Goal: Information Seeking & Learning: Stay updated

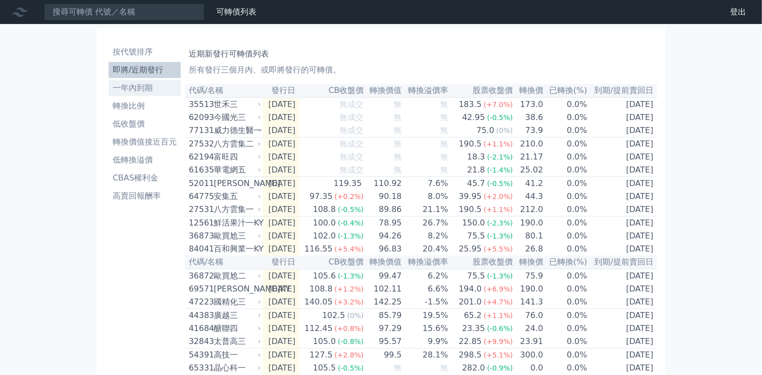
click at [126, 82] on li "一年內到期" at bounding box center [145, 88] width 72 height 12
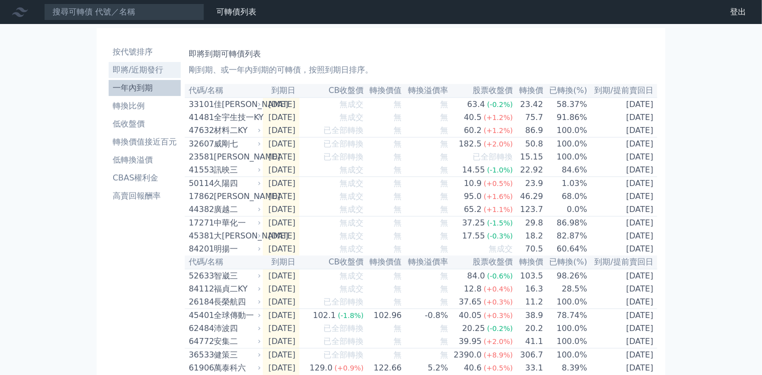
click at [124, 64] on li "即將/近期發行" at bounding box center [145, 70] width 72 height 12
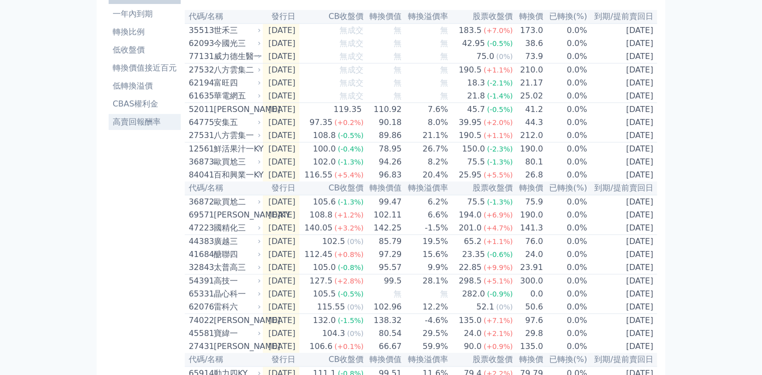
scroll to position [80, 0]
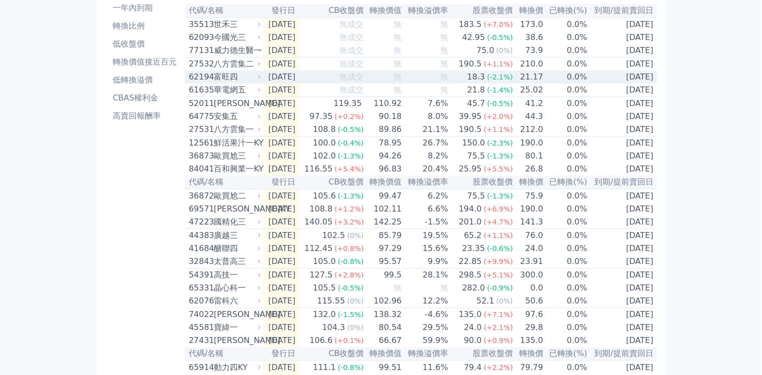
click at [263, 84] on td "[DATE]" at bounding box center [281, 77] width 37 height 13
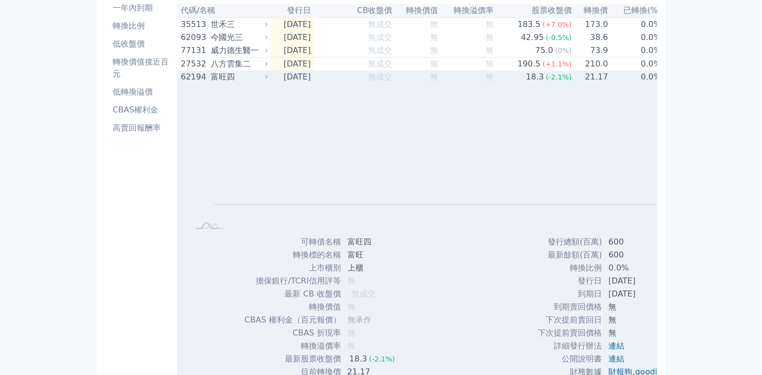
click at [271, 84] on td "[DATE]" at bounding box center [293, 77] width 44 height 13
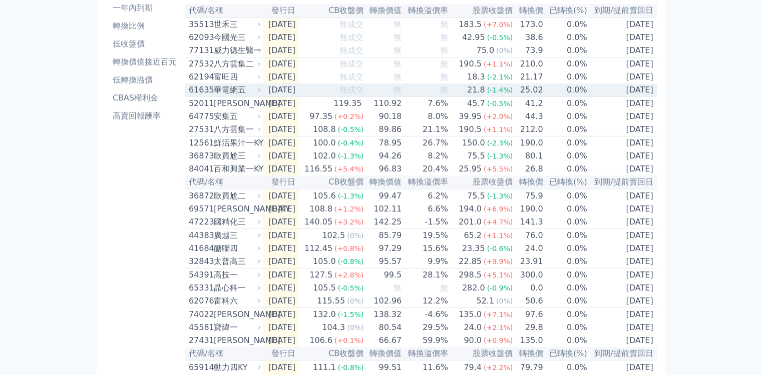
click at [263, 97] on td "[DATE]" at bounding box center [281, 91] width 37 height 14
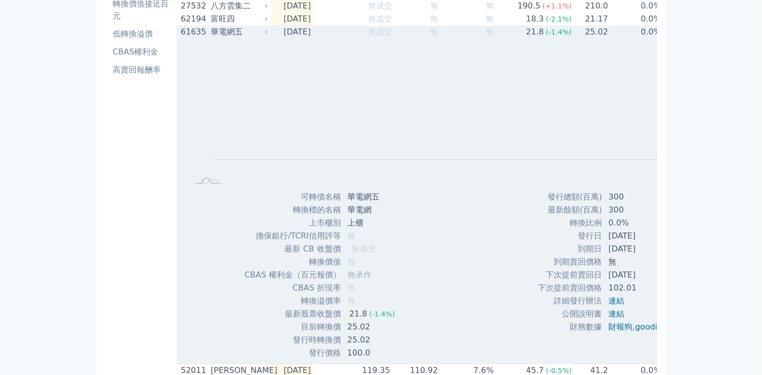
scroll to position [120, 0]
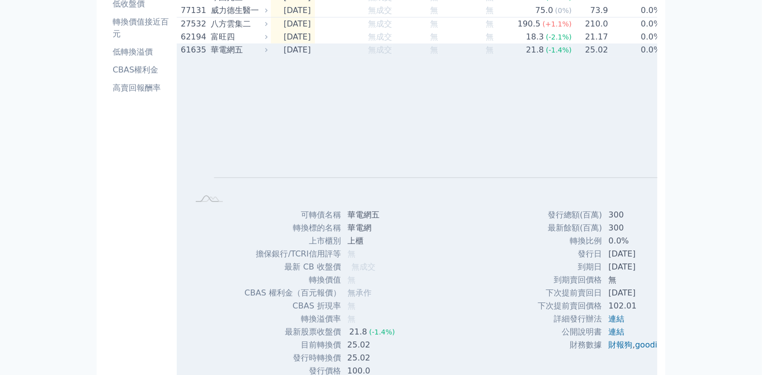
click at [271, 57] on td "[DATE]" at bounding box center [293, 50] width 44 height 13
